Goal: Task Accomplishment & Management: Use online tool/utility

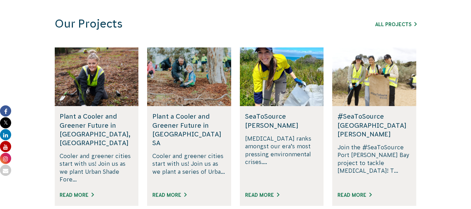
scroll to position [419, 0]
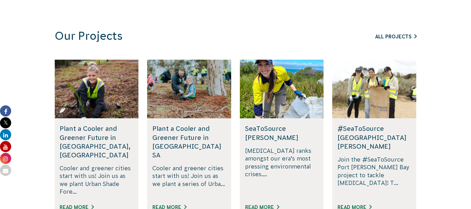
click at [400, 36] on link "All Projects" at bounding box center [397, 37] width 42 height 6
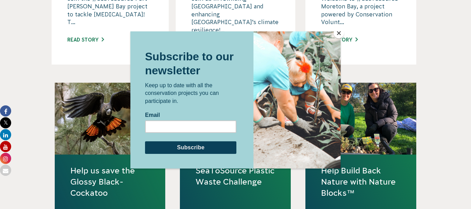
scroll to position [593, 0]
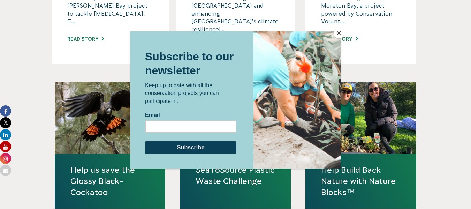
click at [339, 32] on button "Close" at bounding box center [339, 33] width 10 height 10
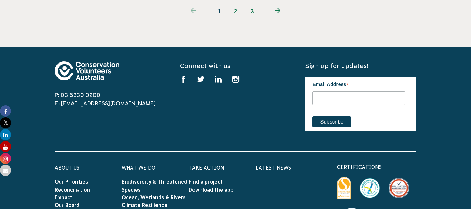
scroll to position [907, 0]
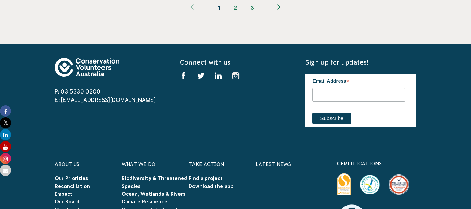
click at [237, 72] on use at bounding box center [235, 75] width 7 height 7
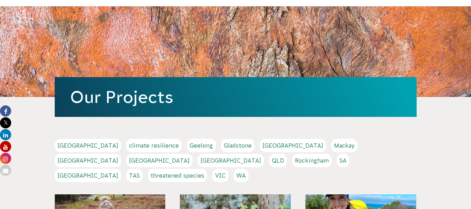
scroll to position [0, 0]
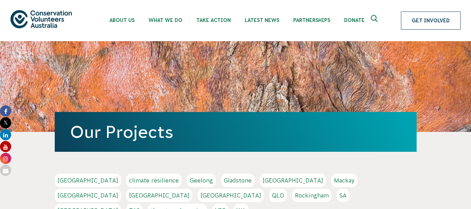
click at [414, 17] on link "Get Involved" at bounding box center [431, 21] width 60 height 18
